Goal: Task Accomplishment & Management: Use online tool/utility

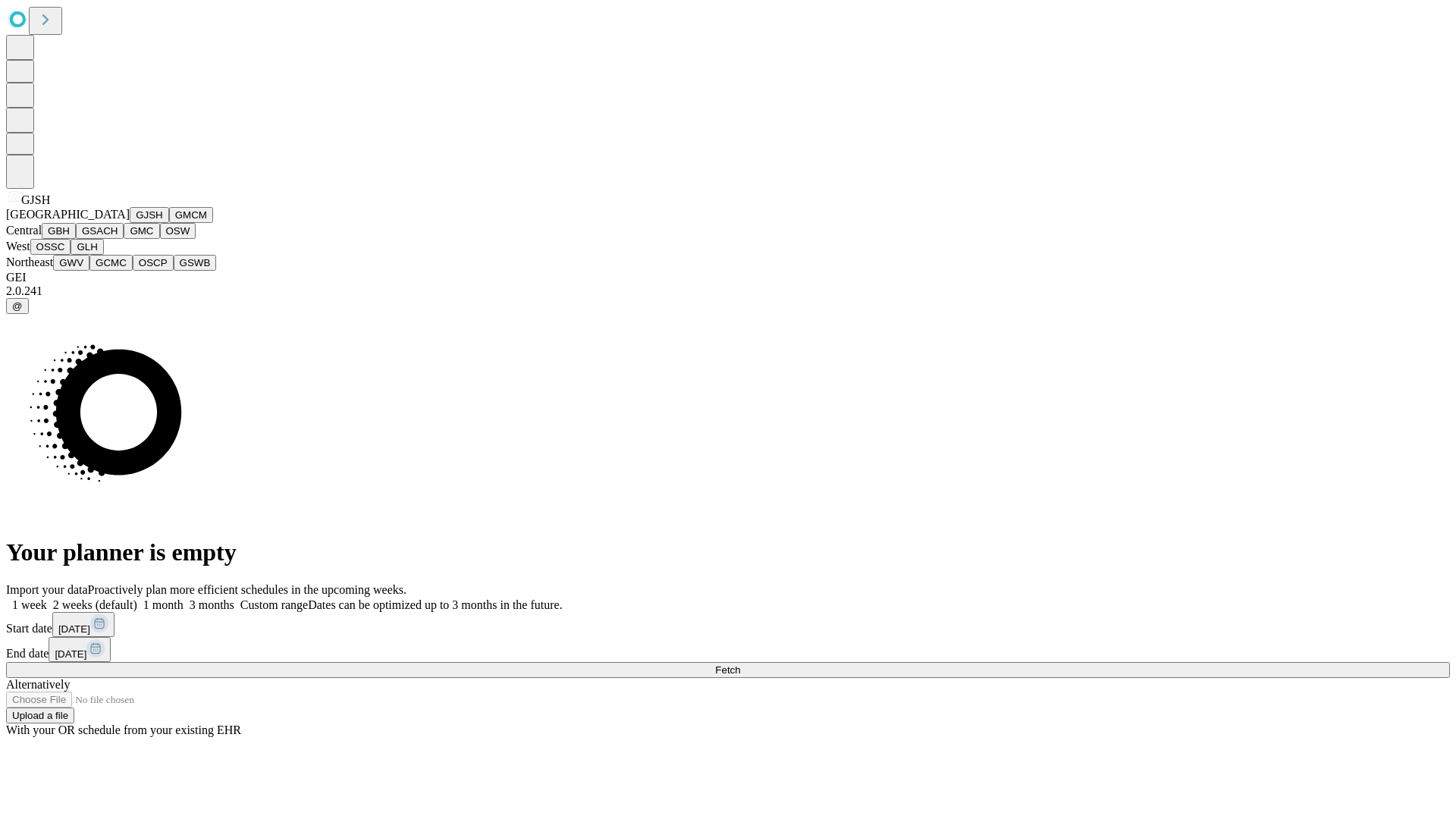
click at [130, 223] on button "GJSH" at bounding box center [149, 214] width 40 height 16
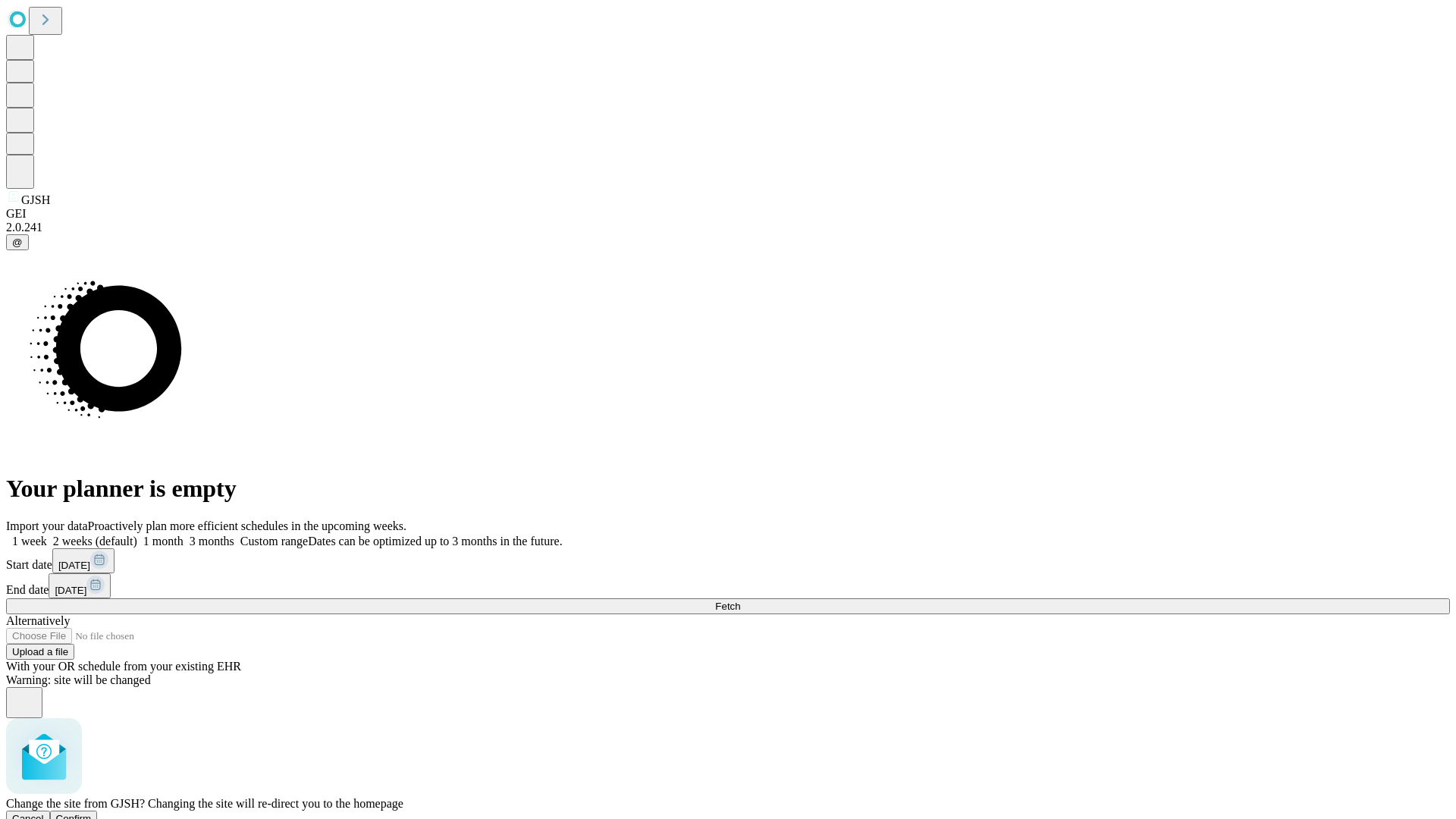
click at [92, 813] on span "Confirm" at bounding box center [74, 819] width 36 height 11
click at [47, 535] on label "1 week" at bounding box center [27, 541] width 41 height 13
click at [740, 601] on span "Fetch" at bounding box center [727, 607] width 25 height 11
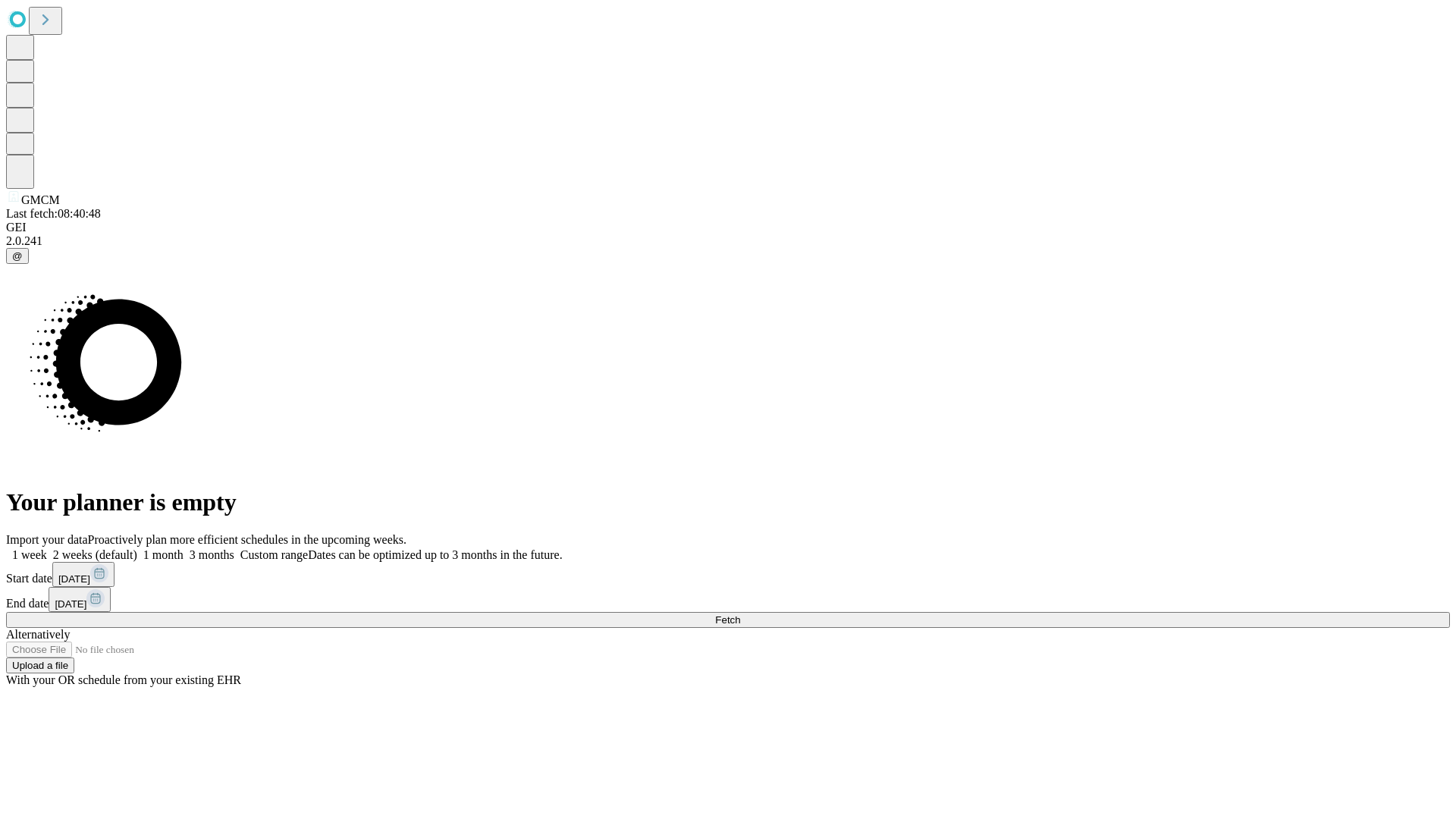
click at [47, 549] on label "1 week" at bounding box center [27, 555] width 41 height 13
click at [740, 614] on span "Fetch" at bounding box center [727, 620] width 25 height 11
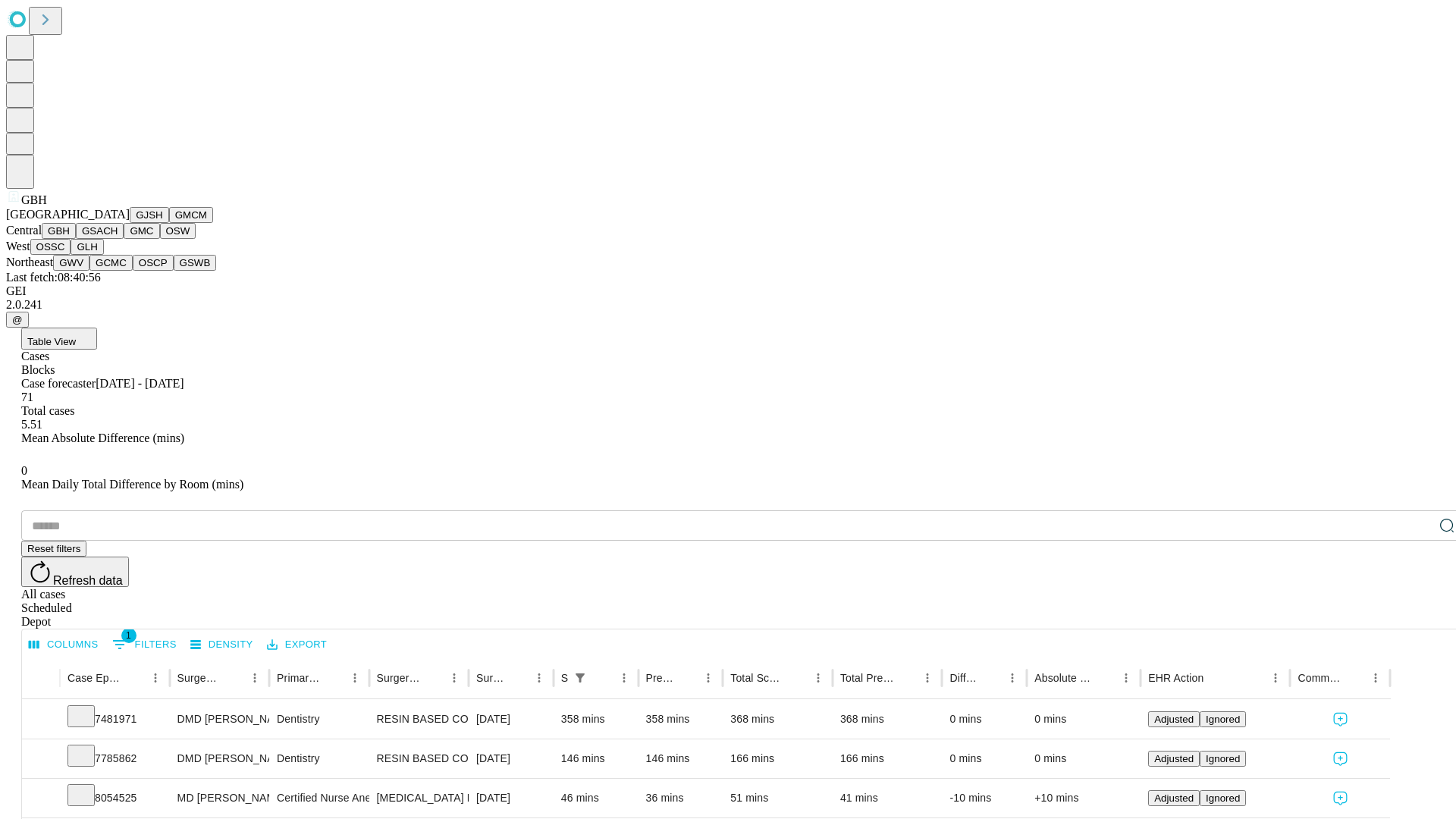
click at [118, 239] on button "GSACH" at bounding box center [100, 231] width 48 height 16
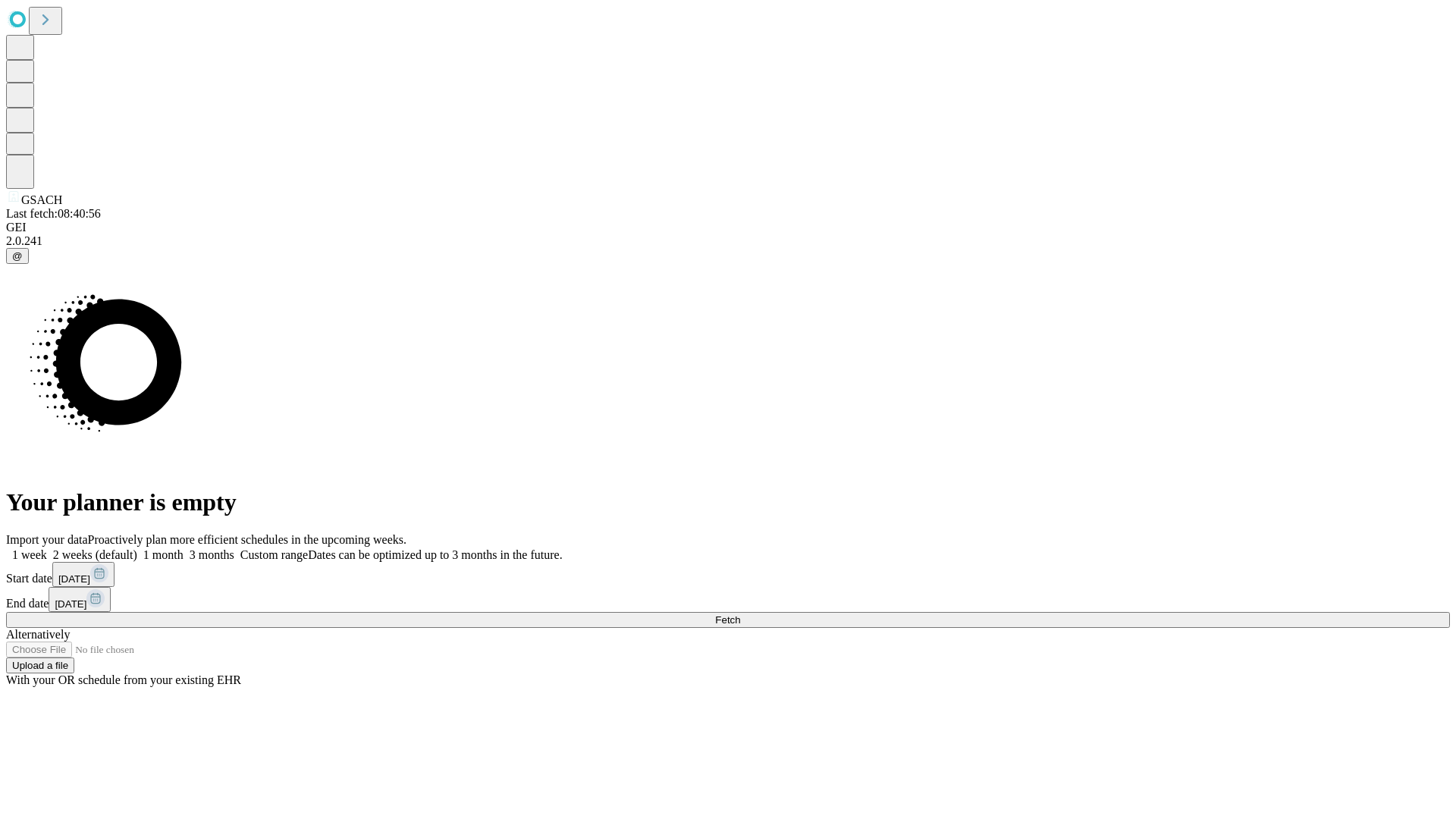
click at [740, 614] on span "Fetch" at bounding box center [727, 620] width 25 height 11
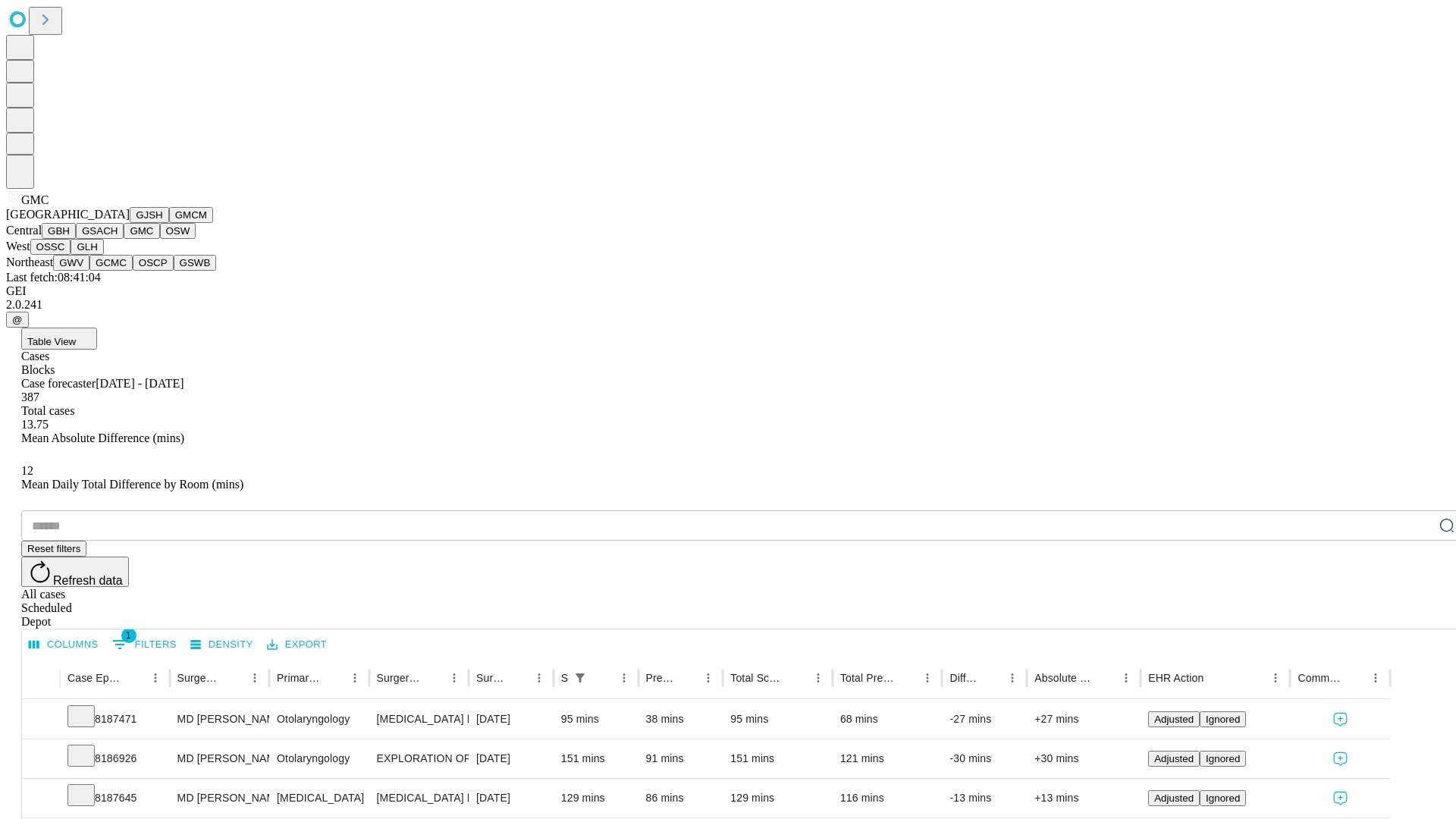
click at [160, 239] on button "OSW" at bounding box center [178, 231] width 37 height 16
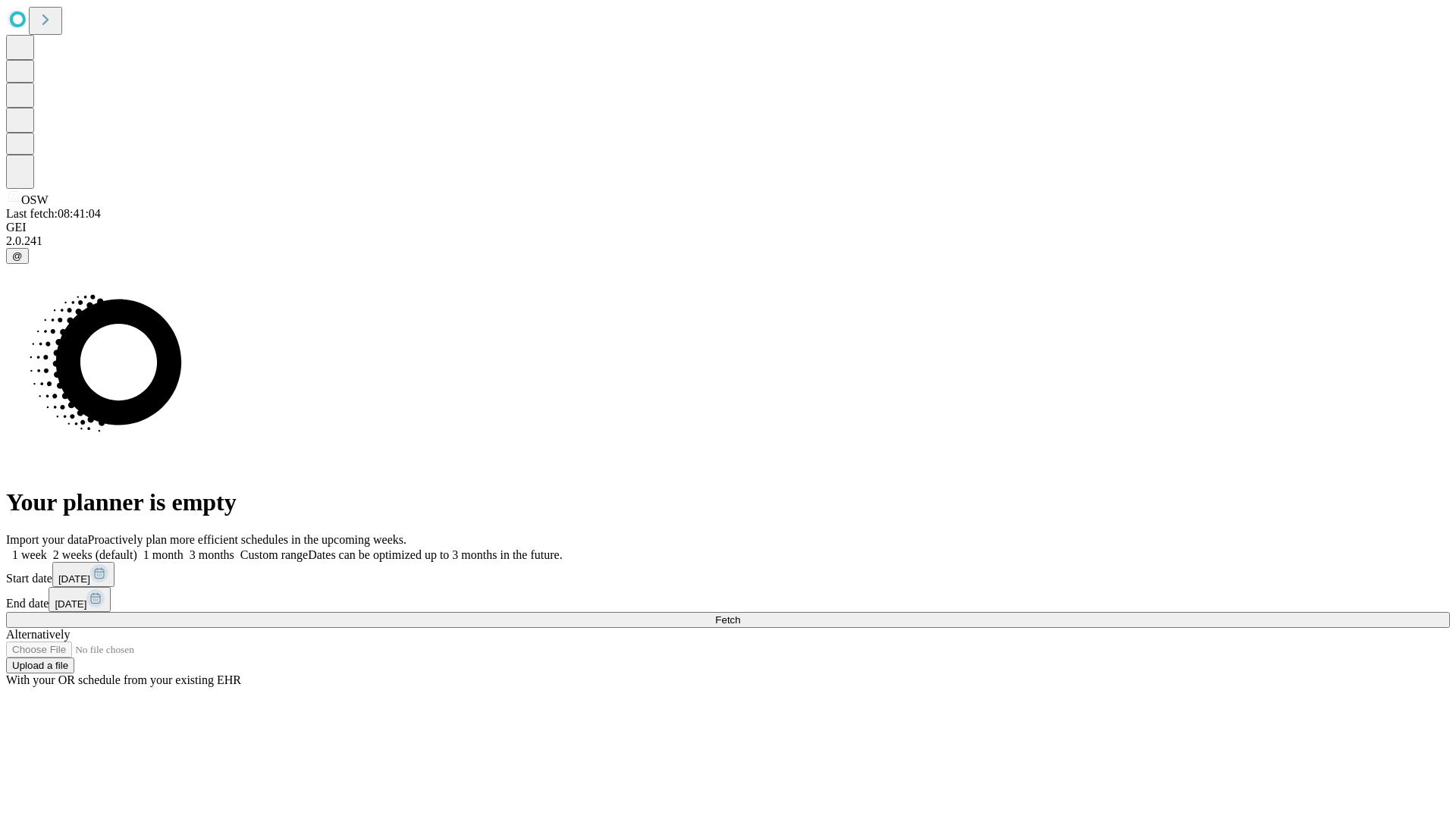
click at [47, 549] on label "1 week" at bounding box center [27, 555] width 41 height 13
click at [740, 614] on span "Fetch" at bounding box center [727, 620] width 25 height 11
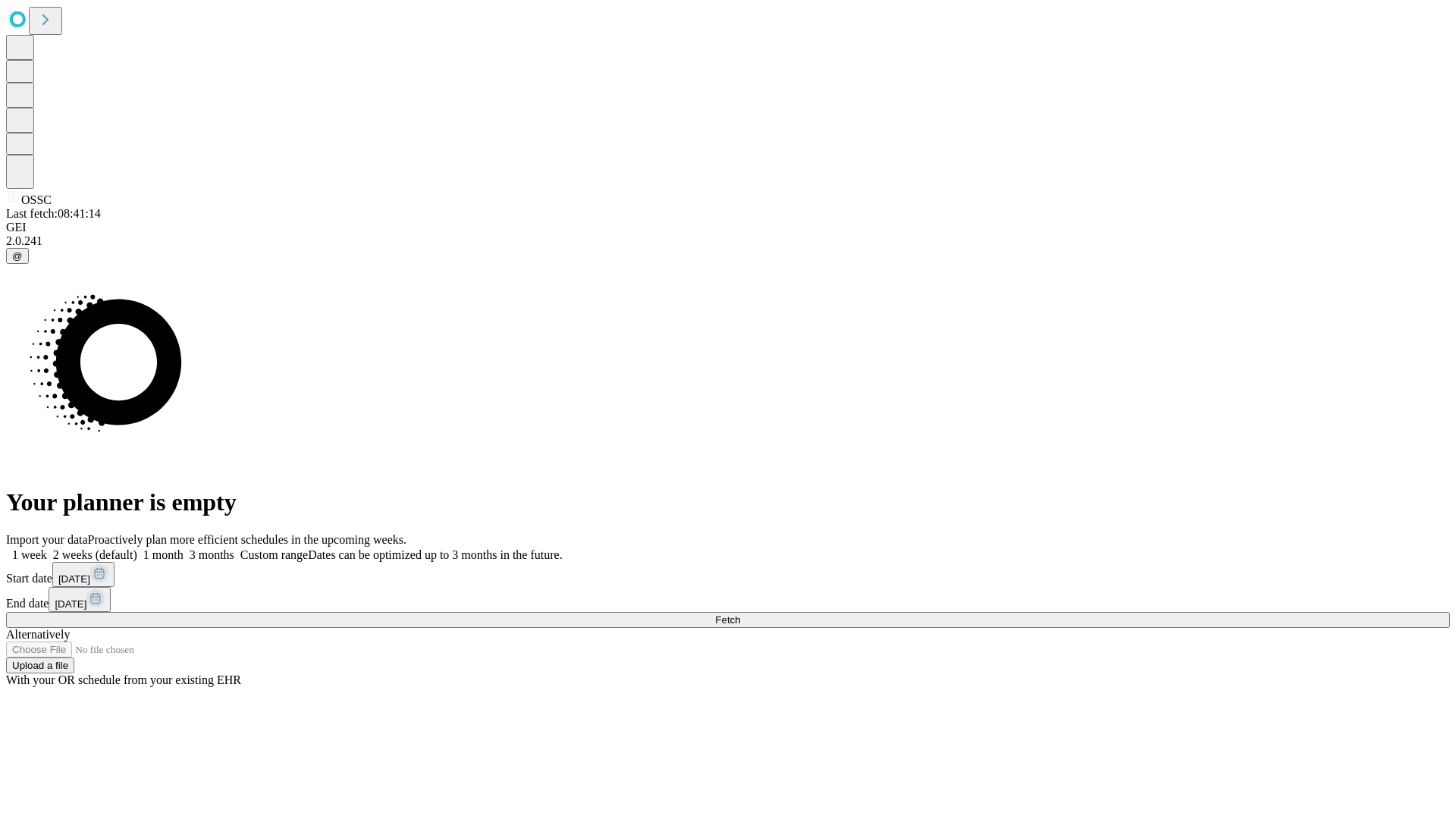
click at [47, 549] on label "1 week" at bounding box center [27, 555] width 41 height 13
click at [740, 614] on span "Fetch" at bounding box center [727, 620] width 25 height 11
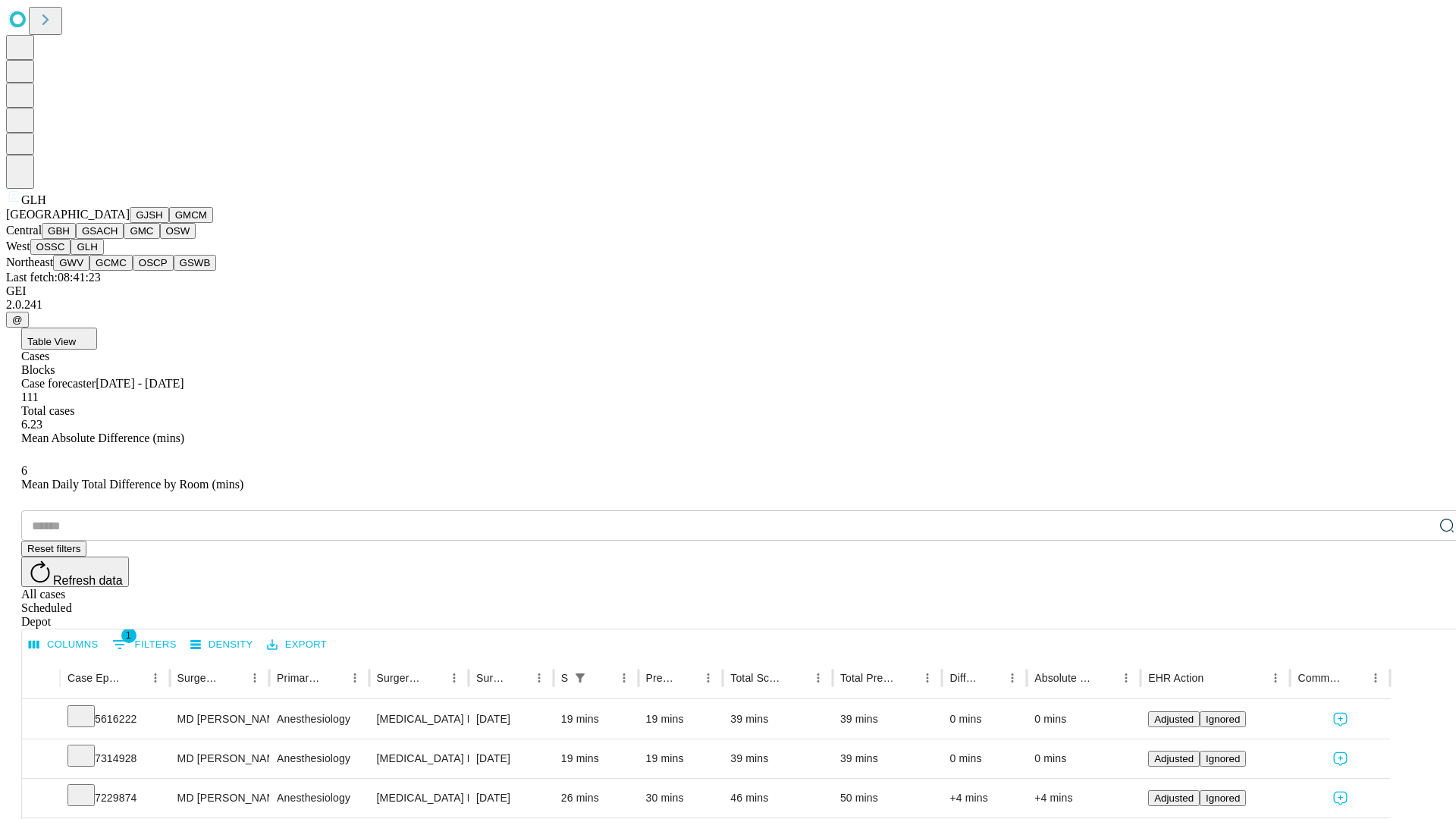
click at [89, 271] on button "GWV" at bounding box center [72, 262] width 37 height 16
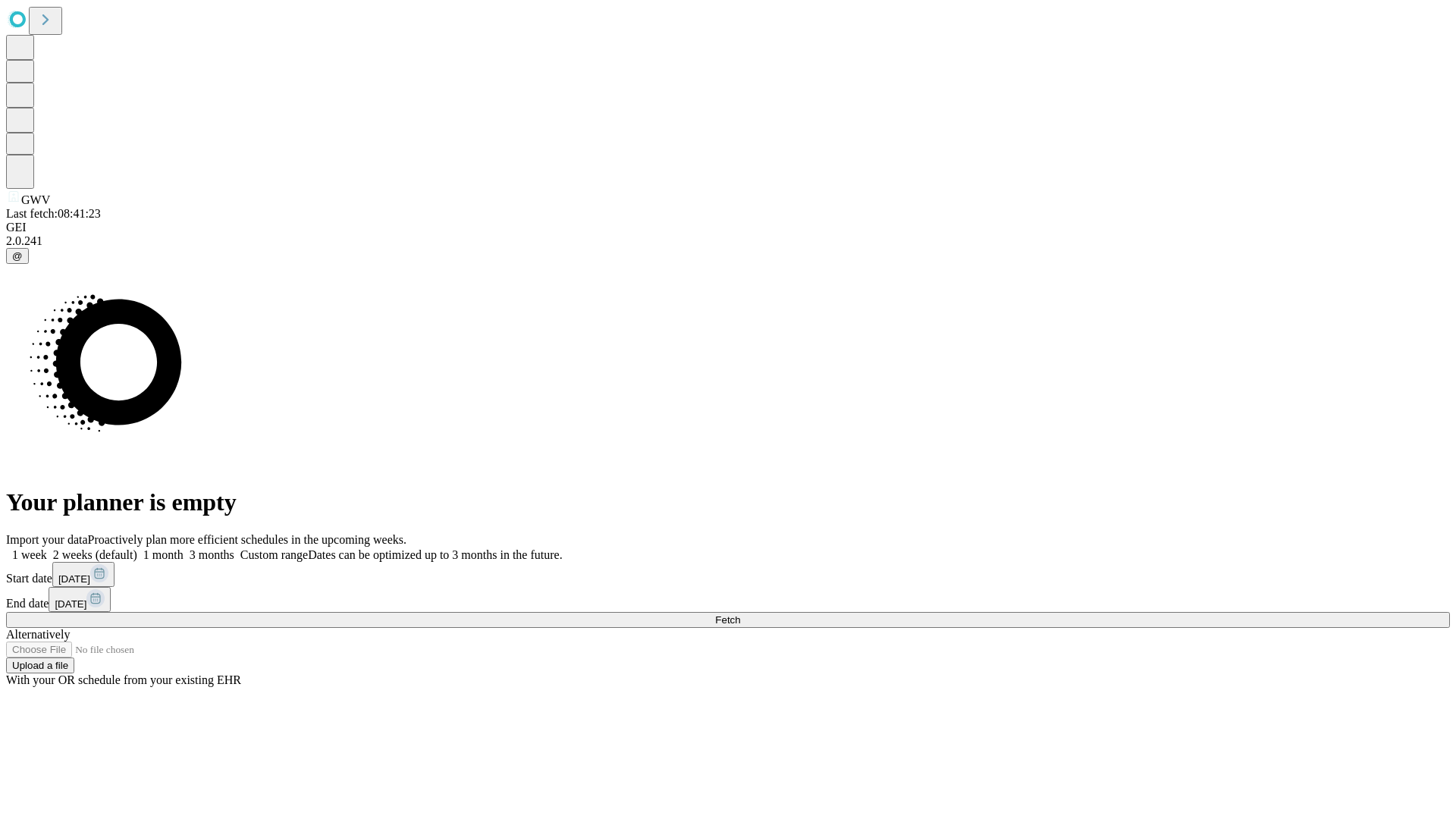
click at [740, 614] on span "Fetch" at bounding box center [727, 620] width 25 height 11
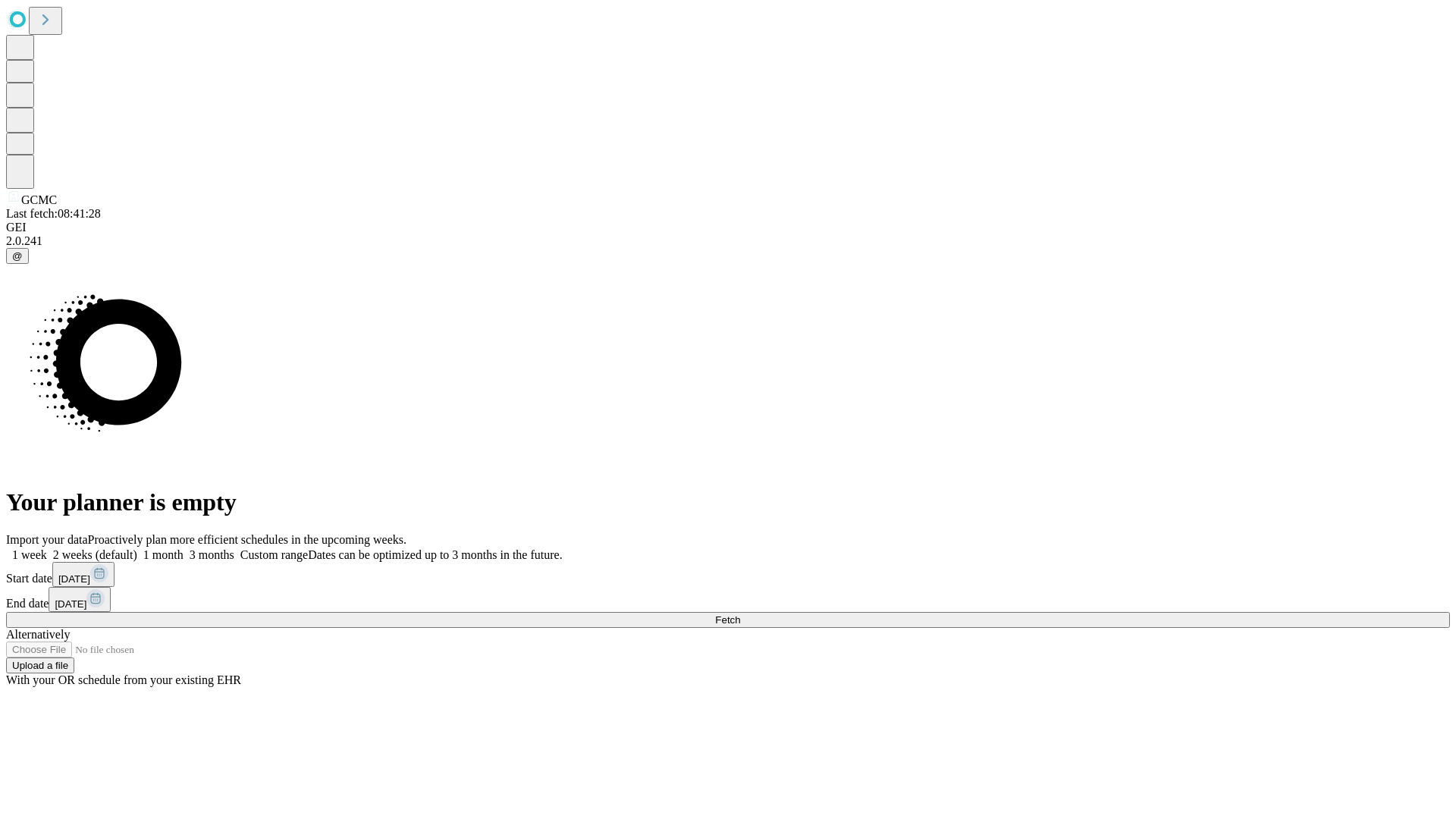
click at [47, 549] on label "1 week" at bounding box center [27, 555] width 41 height 13
click at [740, 614] on span "Fetch" at bounding box center [727, 620] width 25 height 11
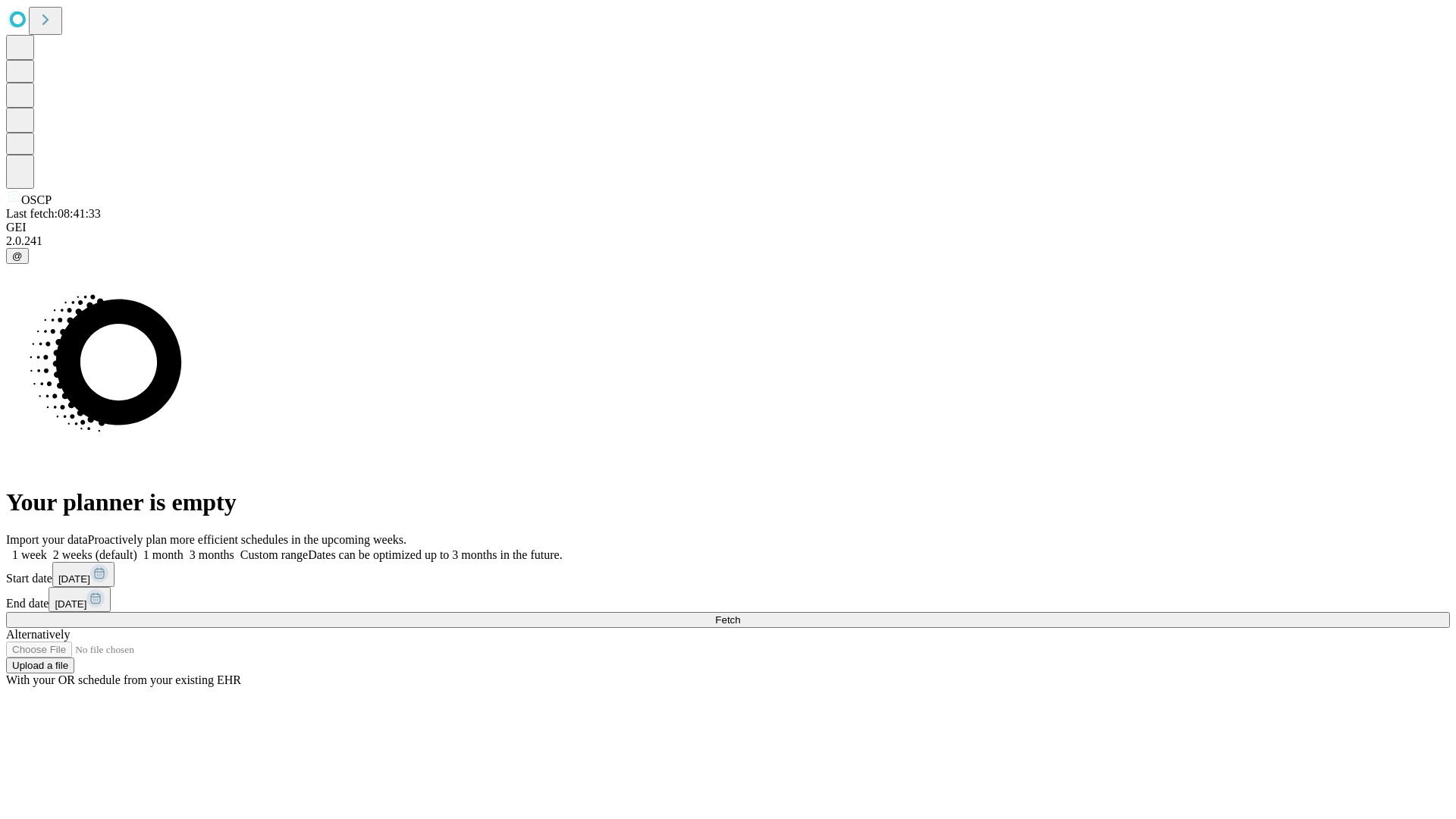
click at [47, 549] on label "1 week" at bounding box center [27, 555] width 41 height 13
click at [740, 614] on span "Fetch" at bounding box center [727, 620] width 25 height 11
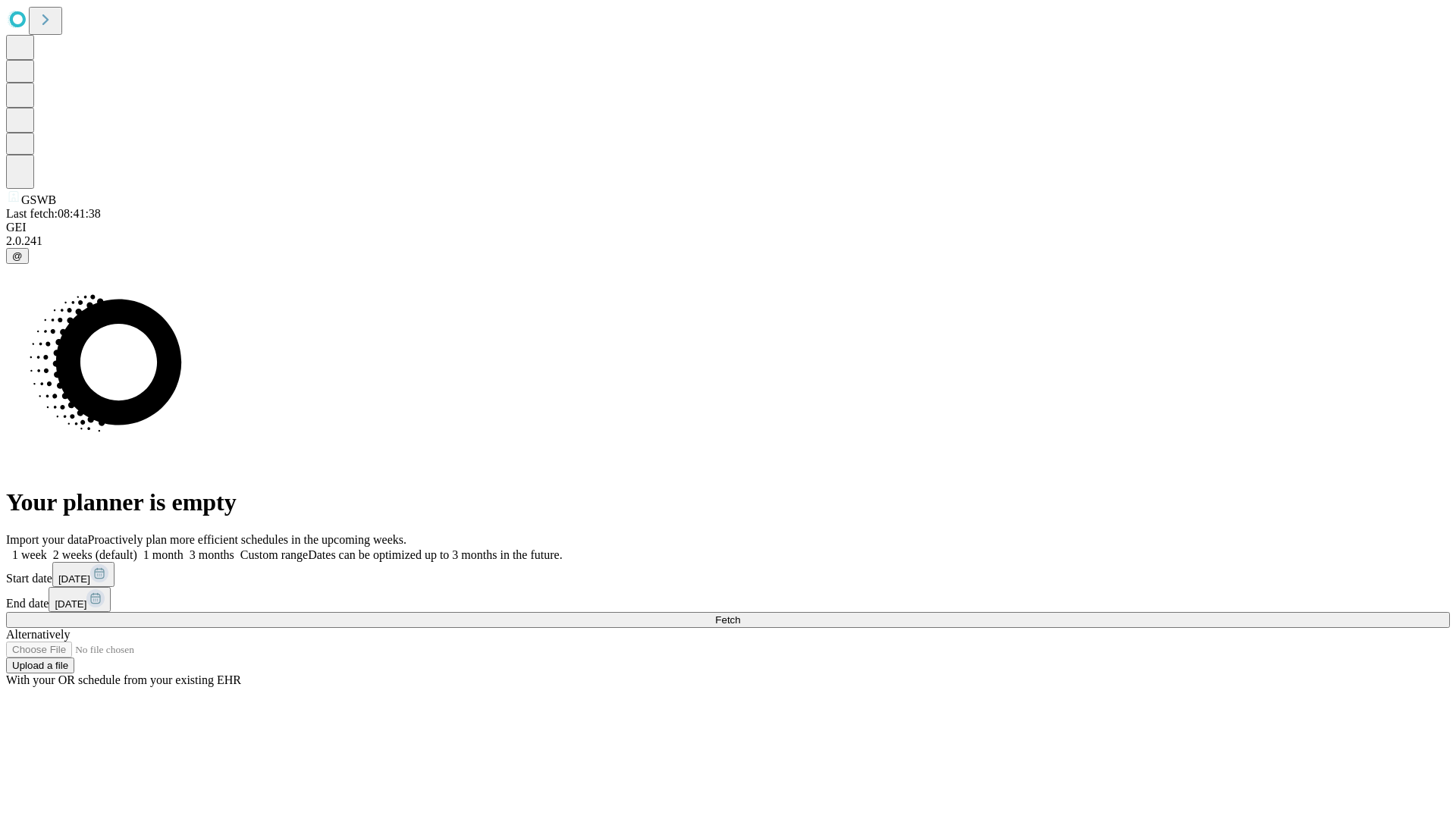
click at [740, 614] on span "Fetch" at bounding box center [727, 620] width 25 height 11
